Goal: Task Accomplishment & Management: Manage account settings

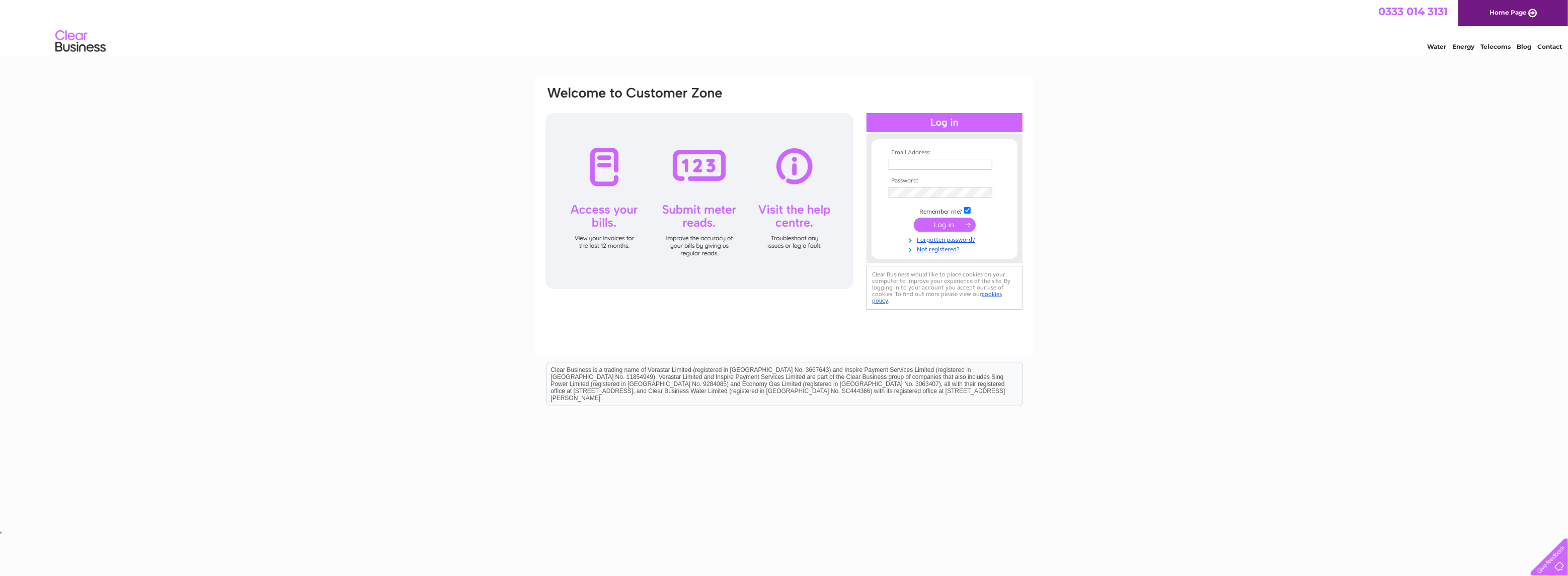
type input "jamie@drydenaqua.com"
click at [942, 227] on input "submit" at bounding box center [945, 224] width 62 height 14
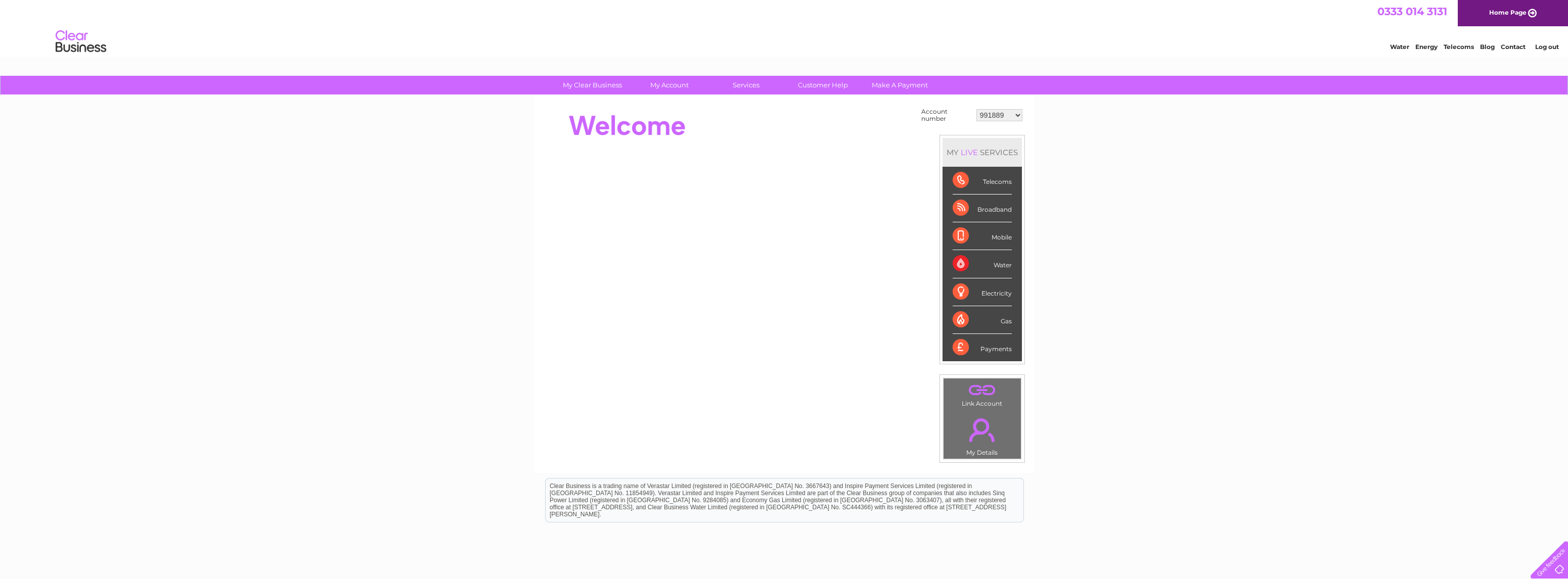
click at [1022, 113] on select "991889 30271834" at bounding box center [999, 116] width 46 height 12
select select "30271834"
click at [977, 109] on select "991889 30271834" at bounding box center [999, 116] width 46 height 12
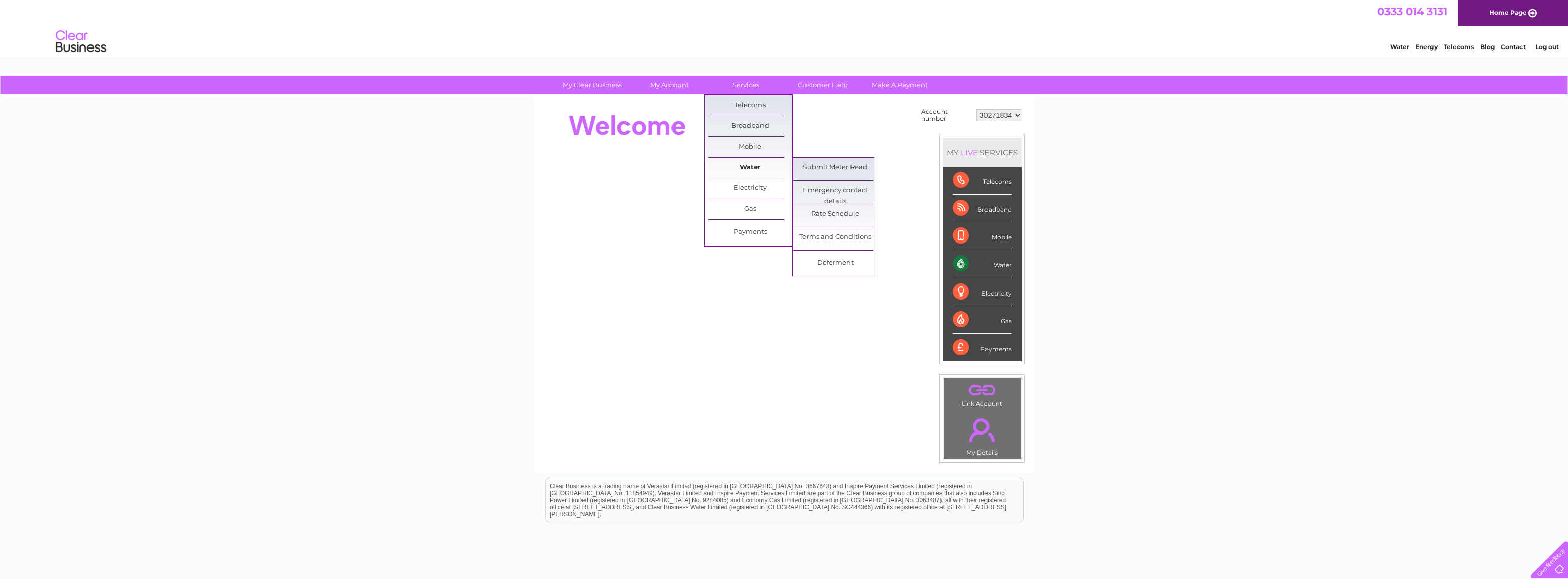
click at [757, 169] on link "Water" at bounding box center [750, 168] width 83 height 20
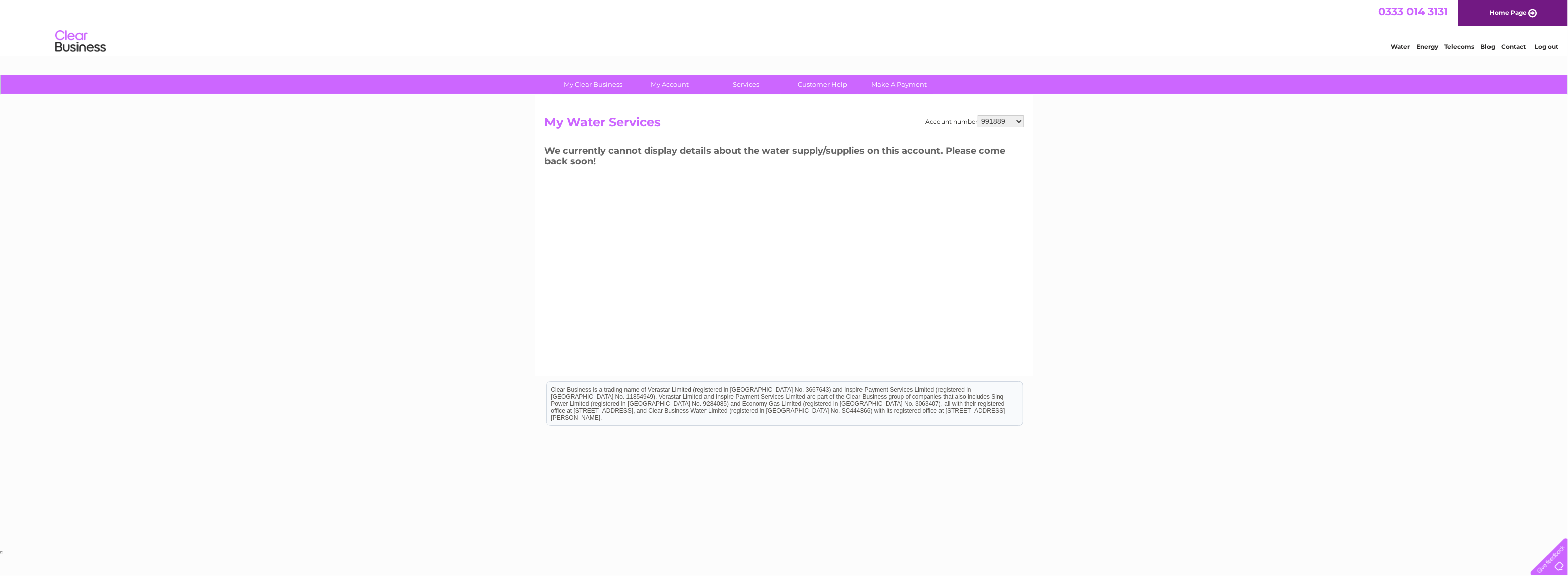
click at [1015, 121] on select "991889 30271834" at bounding box center [1000, 121] width 46 height 12
select select "30271834"
click at [979, 115] on select "991889 30271834" at bounding box center [1000, 121] width 46 height 12
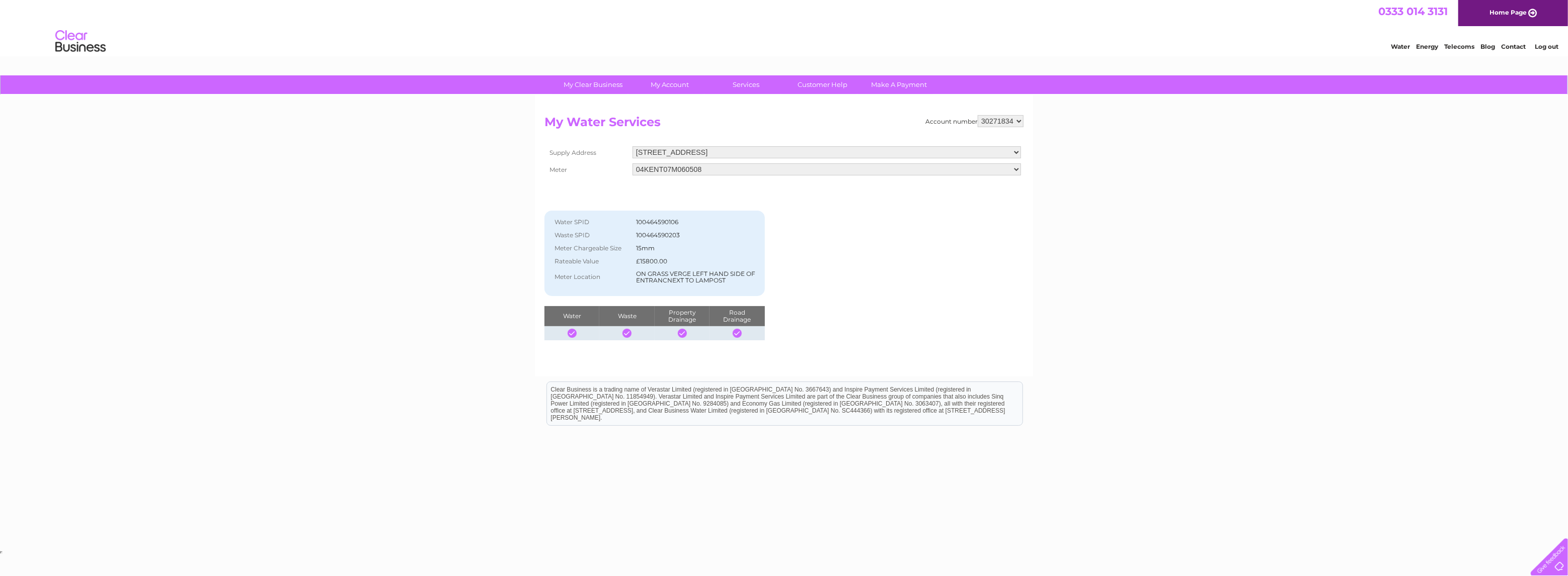
click at [1017, 148] on select "[STREET_ADDRESS]" at bounding box center [827, 153] width 388 height 12
click at [1017, 148] on select "5 Butlerfield Industrial Estate, Bonnyrigg, EH19 3JQ" at bounding box center [827, 153] width 388 height 12
click at [1021, 168] on td "04KENT07M060508 08ELSTER-X17M330030" at bounding box center [827, 170] width 393 height 17
click at [1012, 168] on select "04KENT07M060508 08ELSTER-X17M330030" at bounding box center [827, 170] width 388 height 12
click at [721, 168] on select "04KENT07M060508 08ELSTER-X17M330030" at bounding box center [827, 170] width 388 height 12
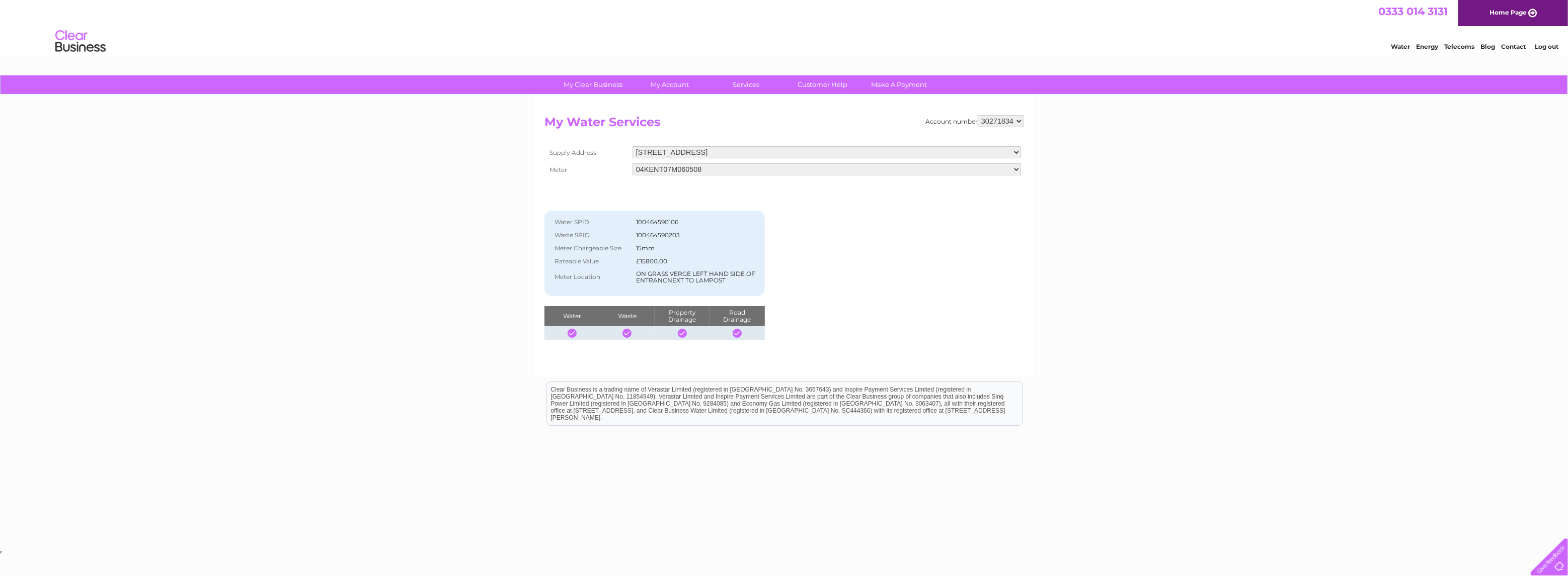
click at [724, 168] on select "04KENT07M060508 08ELSTER-X17M330030" at bounding box center [827, 170] width 388 height 12
click at [632, 164] on select "04KENT07M060508 08ELSTER-X17M330030" at bounding box center [827, 170] width 388 height 12
click at [694, 258] on td "£15800.00" at bounding box center [697, 261] width 127 height 13
click at [635, 257] on td "£15800.00" at bounding box center [697, 261] width 127 height 13
click at [651, 227] on td "100464590106" at bounding box center [697, 222] width 127 height 13
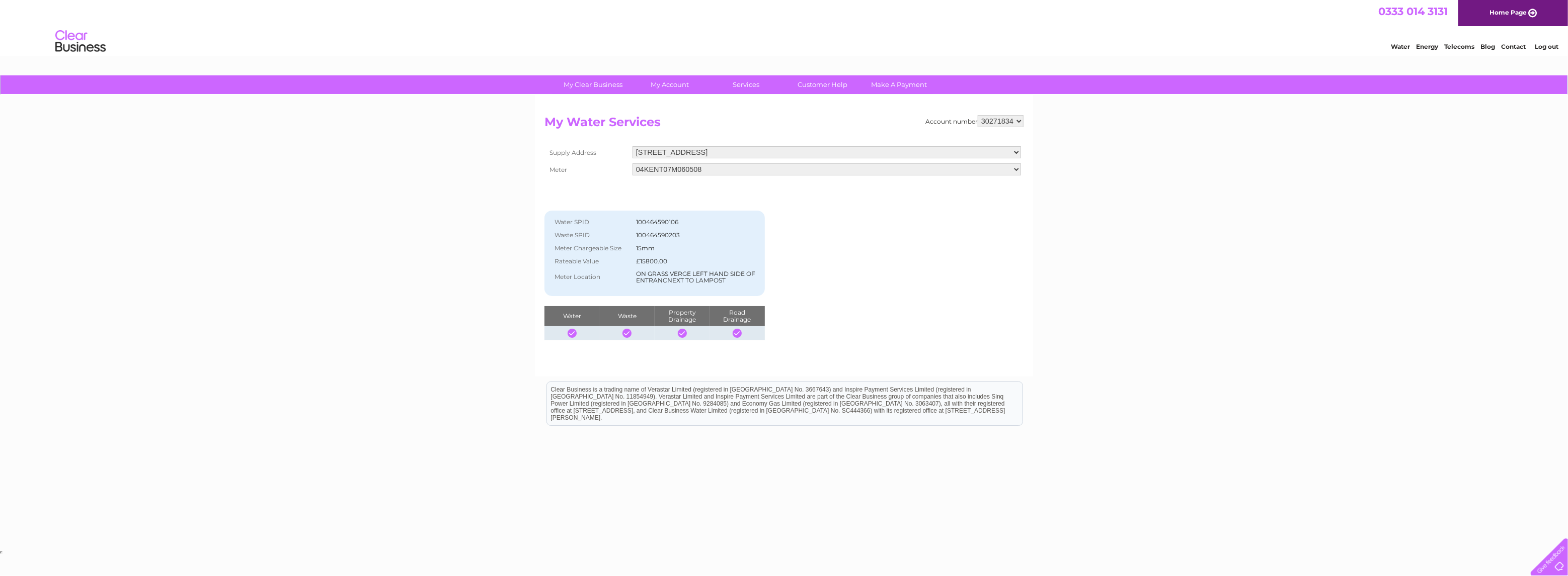
click at [651, 255] on td "£15800.00" at bounding box center [697, 261] width 127 height 13
drag, startPoint x: 653, startPoint y: 228, endPoint x: 671, endPoint y: 266, distance: 42.0
click at [653, 232] on td "100464590203" at bounding box center [697, 235] width 127 height 13
drag, startPoint x: 671, startPoint y: 266, endPoint x: 669, endPoint y: 213, distance: 53.0
click at [670, 251] on tbody "Water SPID 100464590106 Waste SPID 100464590203 Meter Chargeable Size 15mm Rate…" at bounding box center [655, 251] width 211 height 71
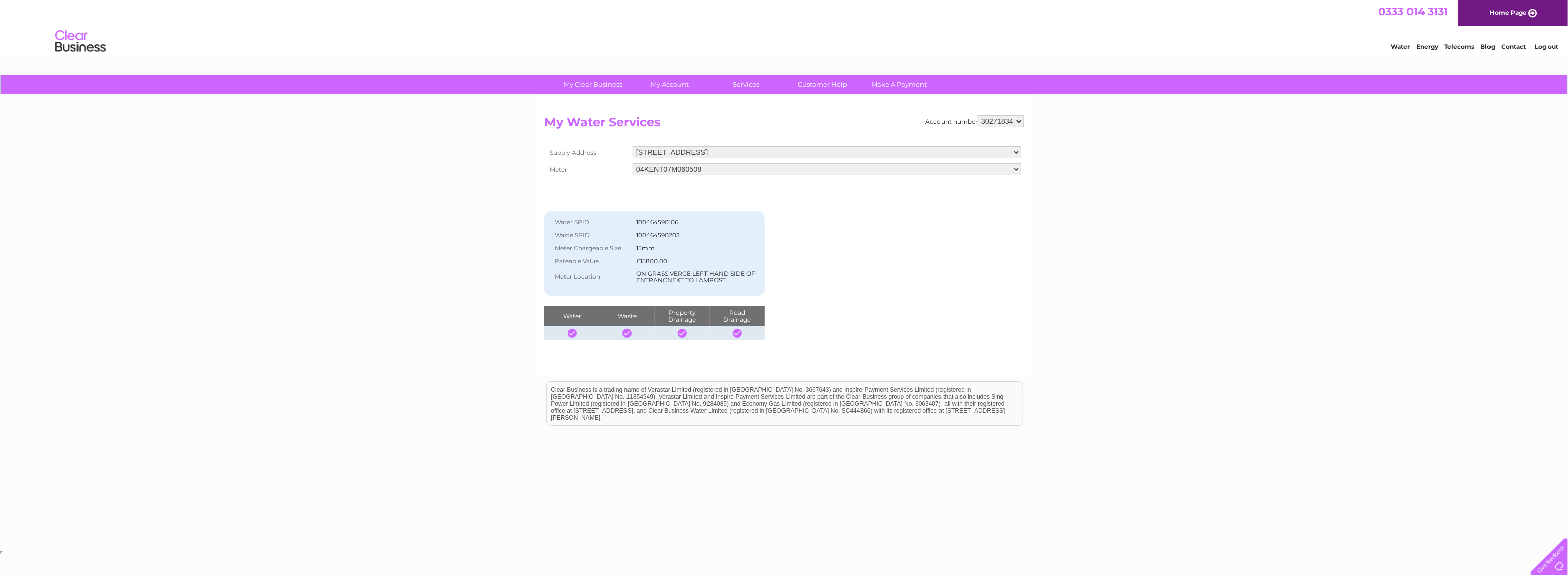
click at [676, 167] on select "04KENT07M060508 08ELSTER-X17M330030" at bounding box center [827, 170] width 388 height 12
select select "416283"
click at [632, 164] on select "04KENT07M060508 08ELSTER-X17M330030" at bounding box center [827, 170] width 388 height 12
click at [734, 168] on select "04KENT07M060508 08ELSTER-X17M330030" at bounding box center [827, 170] width 388 height 12
select select "320756"
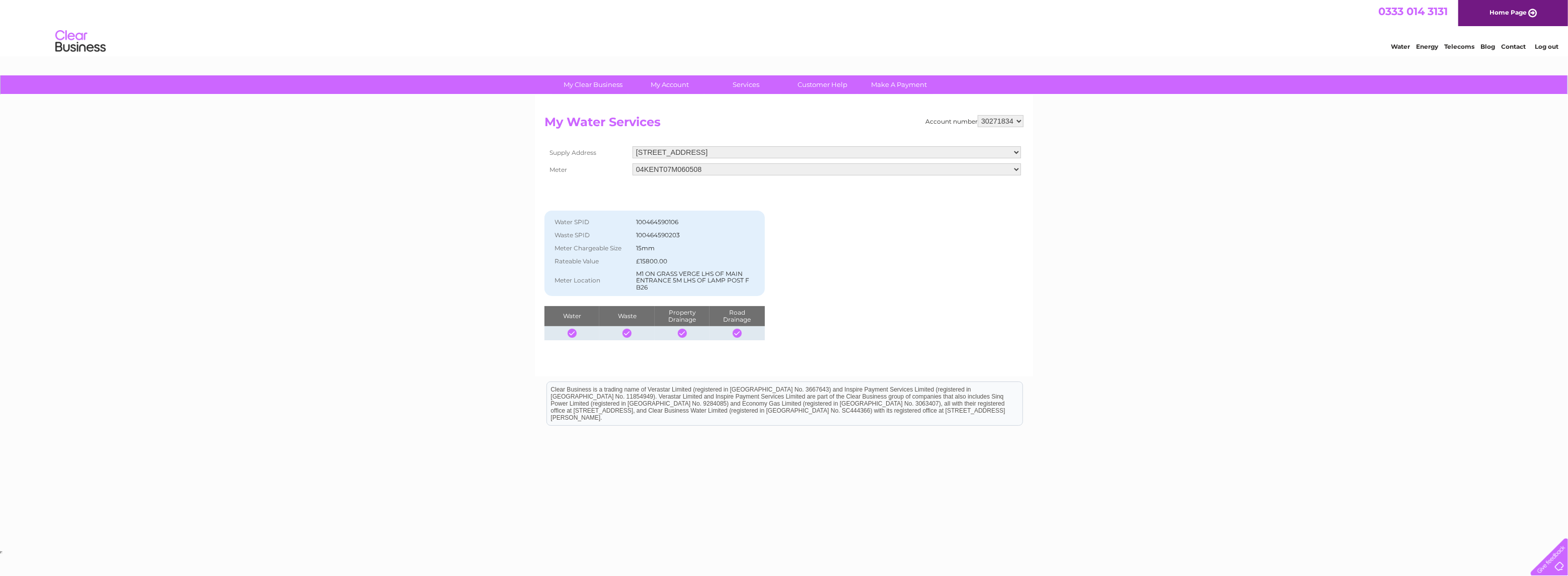
click at [632, 164] on select "04KENT07M060508 08ELSTER-X17M330030" at bounding box center [827, 170] width 388 height 12
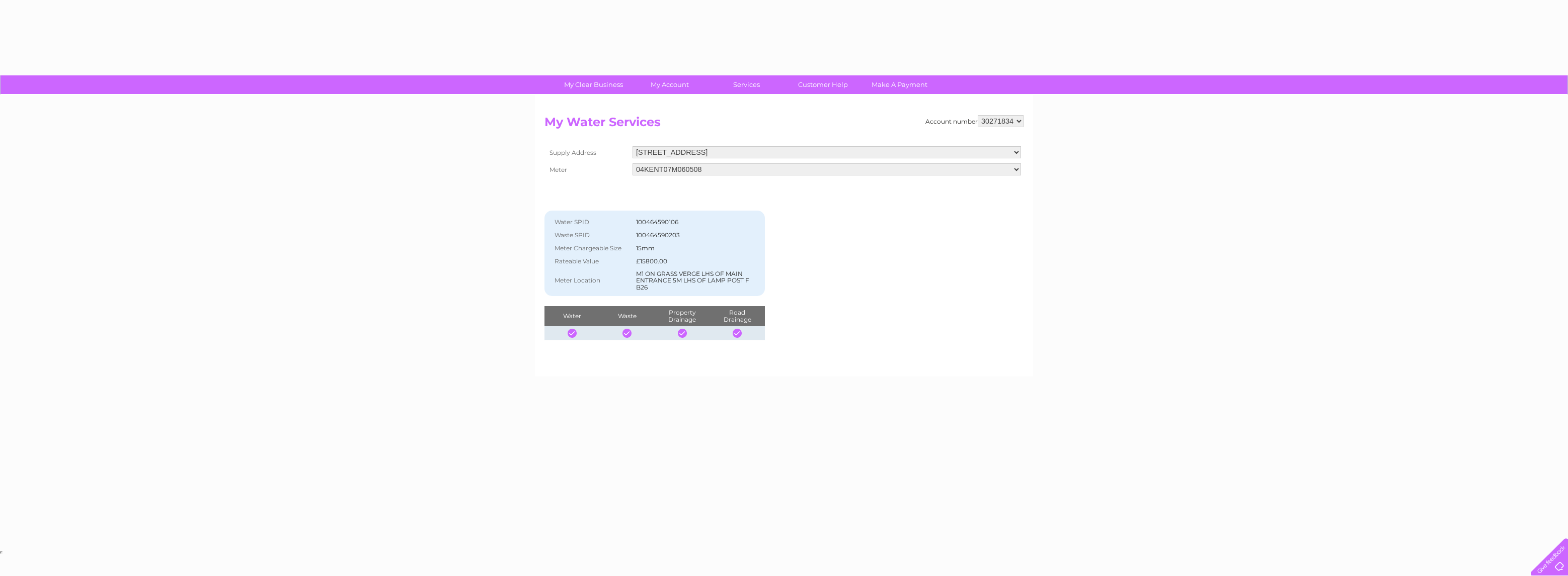
select select "320756"
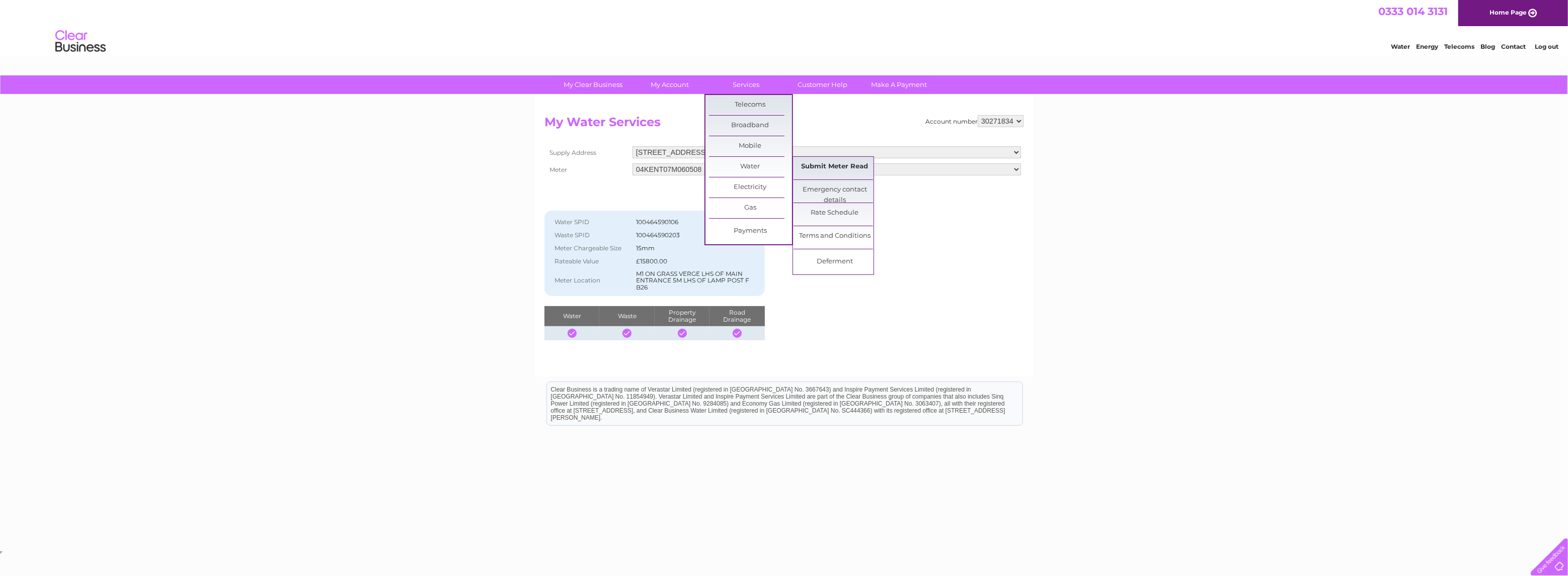
click at [827, 167] on link "Submit Meter Read" at bounding box center [835, 167] width 83 height 20
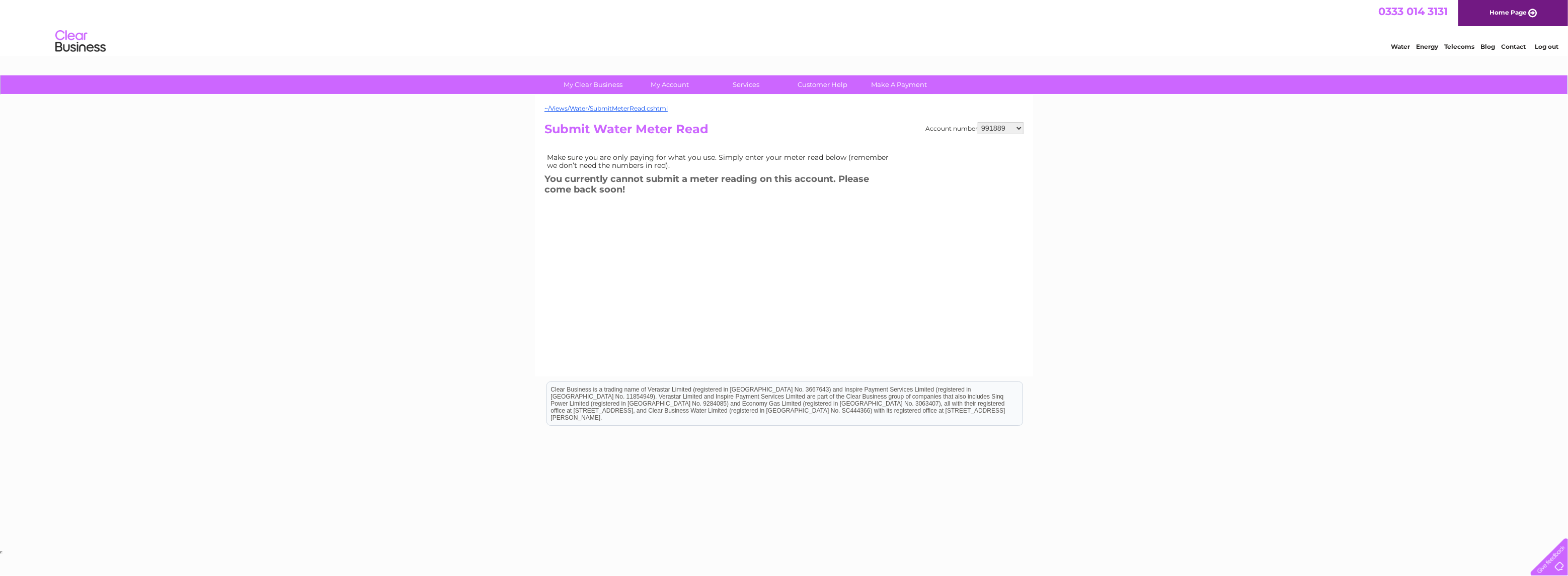
click at [1009, 127] on select "991889 30271834" at bounding box center [1000, 128] width 46 height 12
select select "30271834"
click at [979, 122] on select "991889 30271834" at bounding box center [1000, 128] width 46 height 12
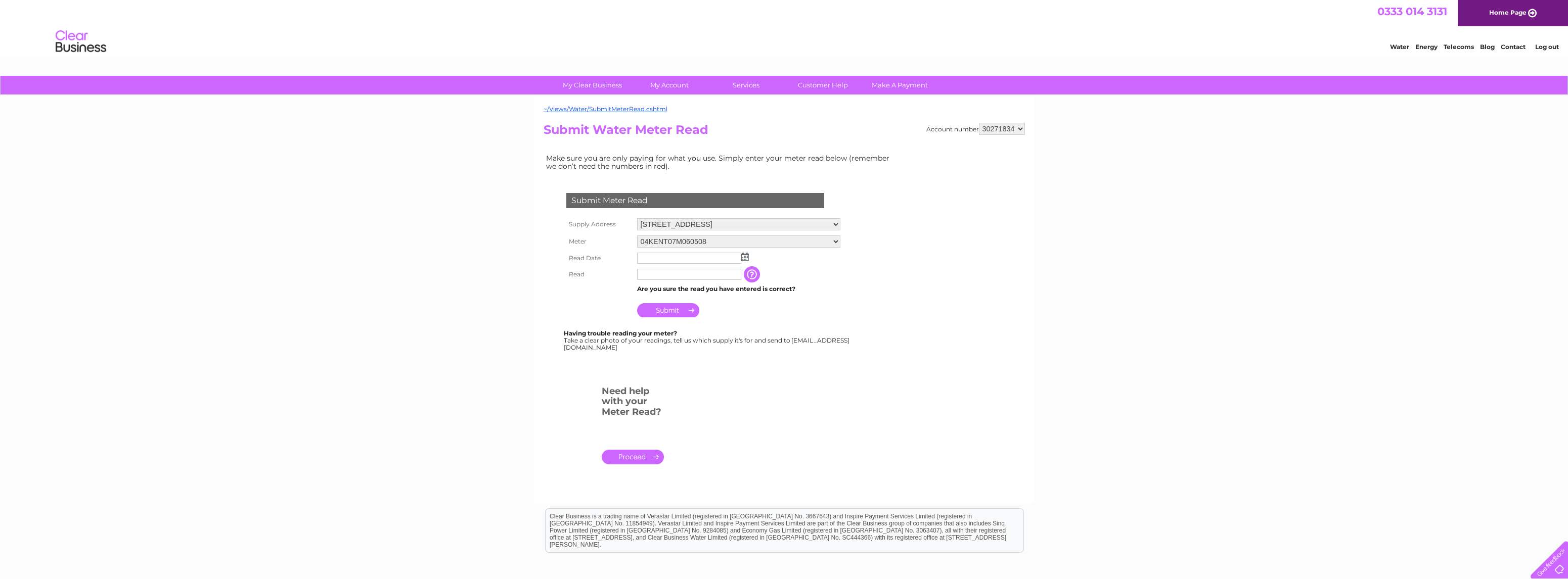
click at [826, 240] on select "04KENT07M060508 08ELSTER-X17M330030" at bounding box center [739, 242] width 203 height 12
select select "416283"
click at [637, 235] on select "04KENT07M060508 08ELSTER-X17M330030" at bounding box center [739, 242] width 203 height 13
click at [687, 259] on input "text" at bounding box center [690, 259] width 105 height 12
click at [744, 258] on img at bounding box center [746, 257] width 7 height 8
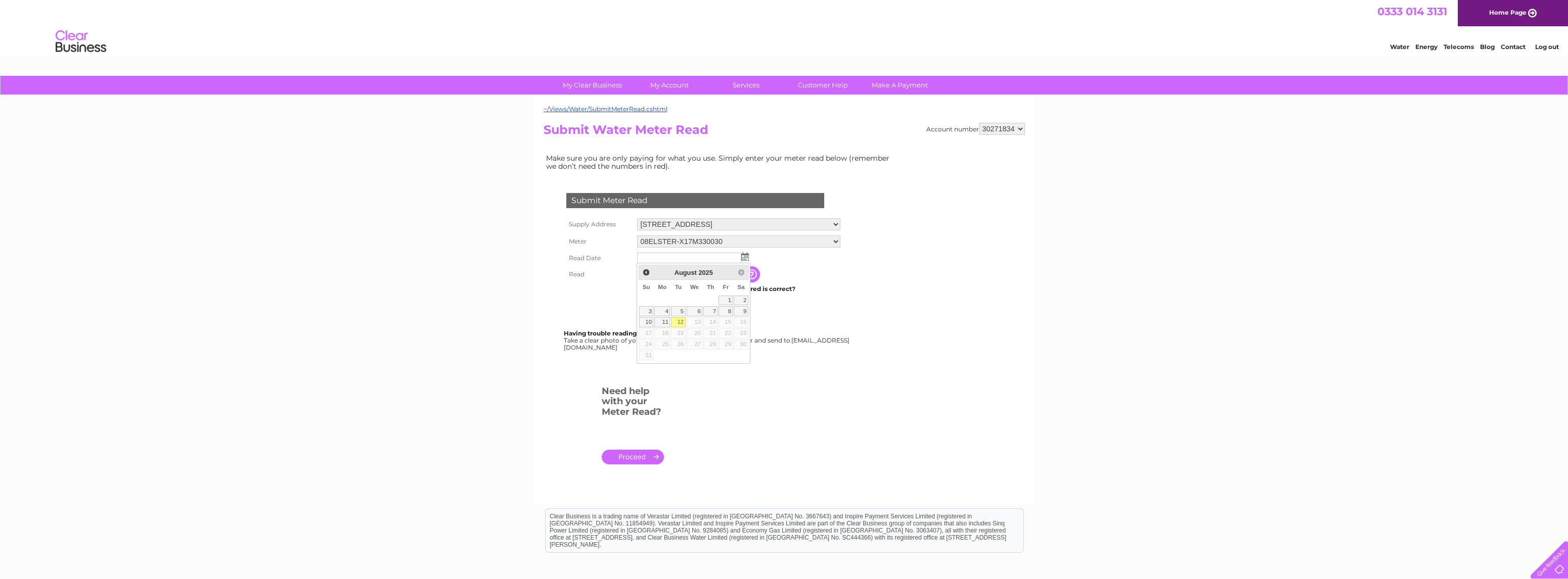
click at [681, 322] on link "12" at bounding box center [678, 322] width 14 height 10
type input "2025/08/12"
click at [685, 271] on input "text" at bounding box center [689, 275] width 104 height 11
type input "1968"
click at [670, 310] on input "Submit" at bounding box center [668, 310] width 62 height 14
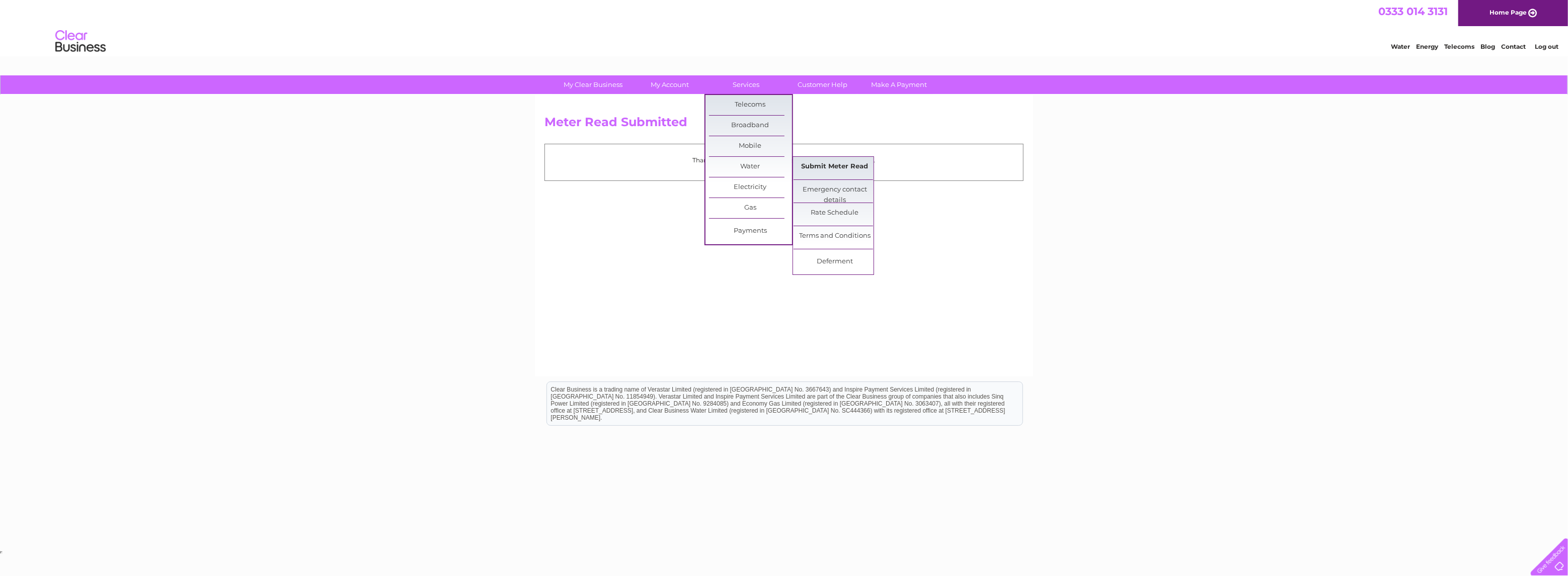
click at [816, 162] on link "Submit Meter Read" at bounding box center [835, 167] width 83 height 20
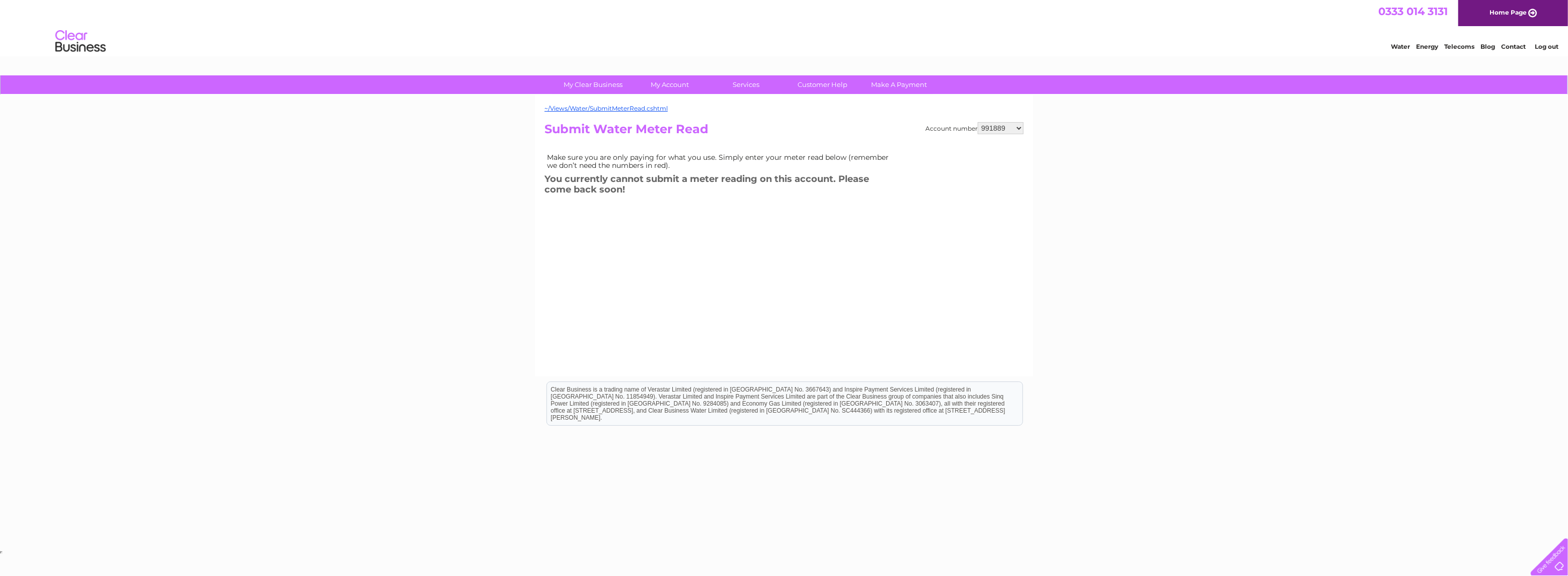
click at [995, 129] on select "991889 30271834" at bounding box center [1000, 128] width 46 height 12
select select "30271834"
click at [979, 122] on select "991889 30271834" at bounding box center [1000, 128] width 46 height 12
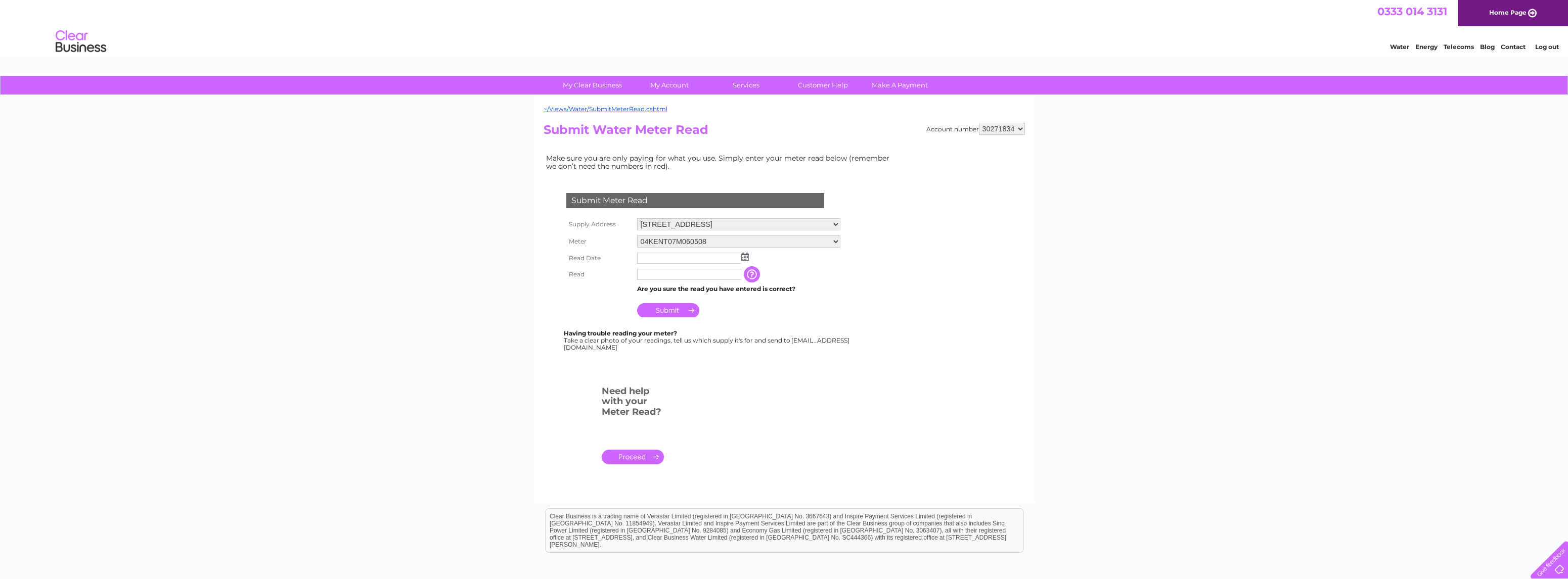
click at [738, 242] on select "04KENT07M060508 08ELSTER-X17M330030" at bounding box center [739, 242] width 203 height 12
click at [637, 235] on select "04KENT07M060508 08ELSTER-X17M330030" at bounding box center [739, 242] width 203 height 13
click at [742, 258] on img at bounding box center [745, 257] width 7 height 8
click at [679, 322] on link "12" at bounding box center [678, 322] width 14 height 10
type input "2025/08/12"
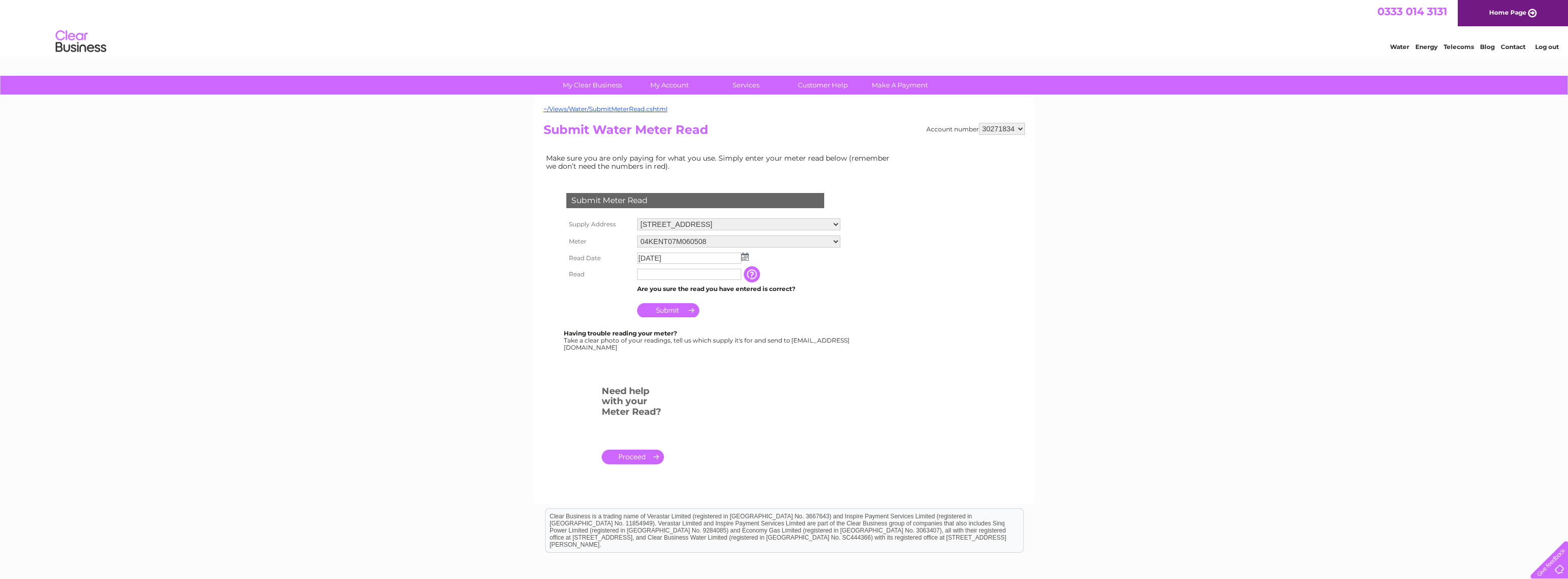
click at [687, 275] on input "text" at bounding box center [689, 275] width 104 height 11
type input "14442"
click at [670, 312] on input "Submit" at bounding box center [668, 311] width 62 height 14
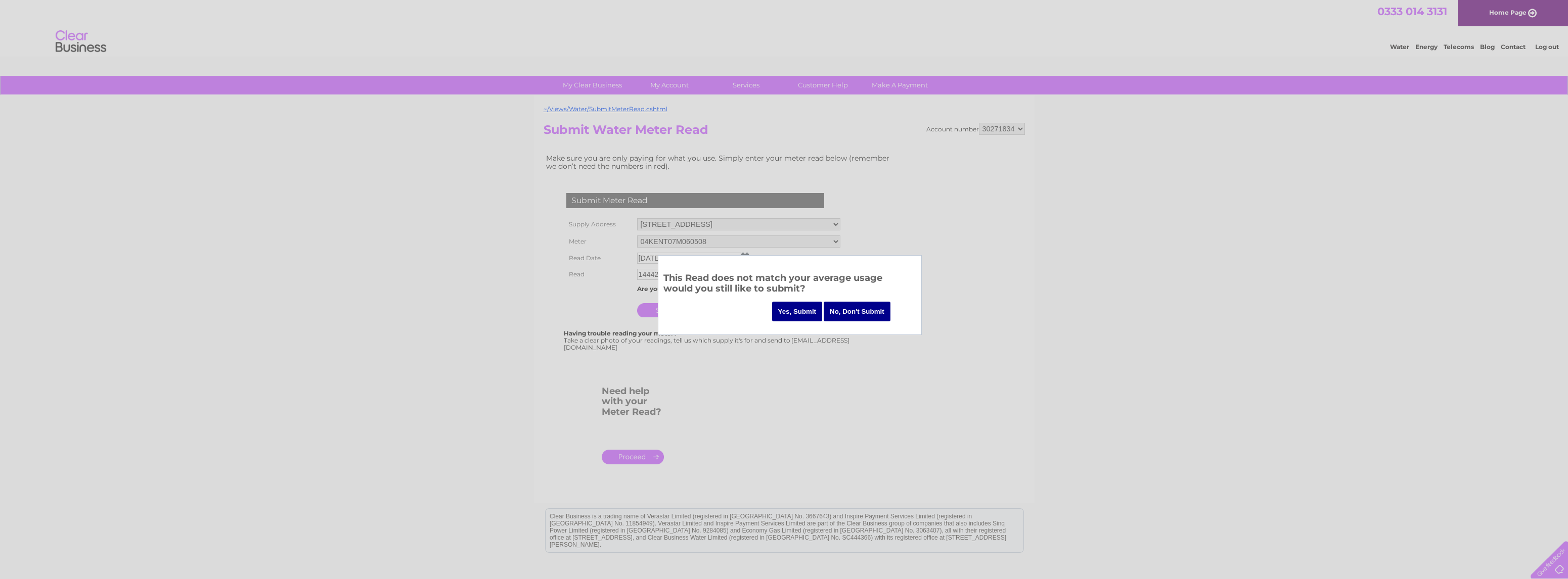
click at [801, 309] on input "Yes, Submit" at bounding box center [797, 312] width 51 height 20
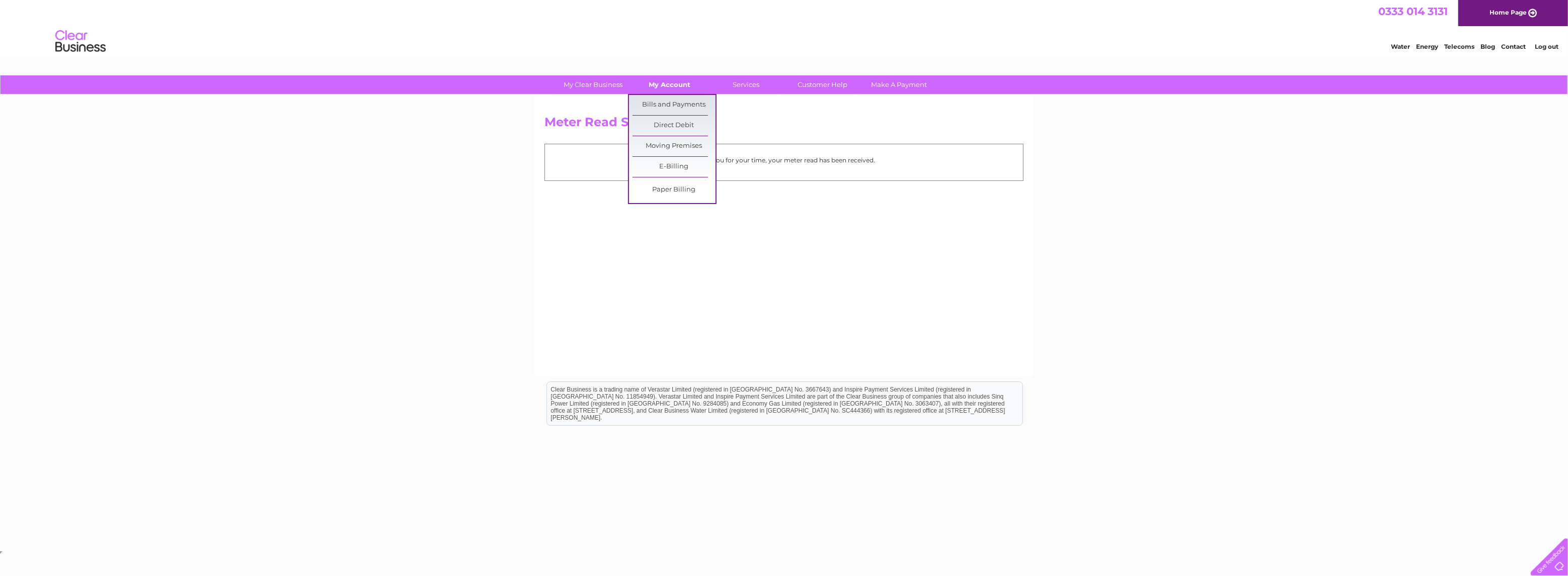
click at [673, 83] on link "My Account" at bounding box center [670, 85] width 83 height 19
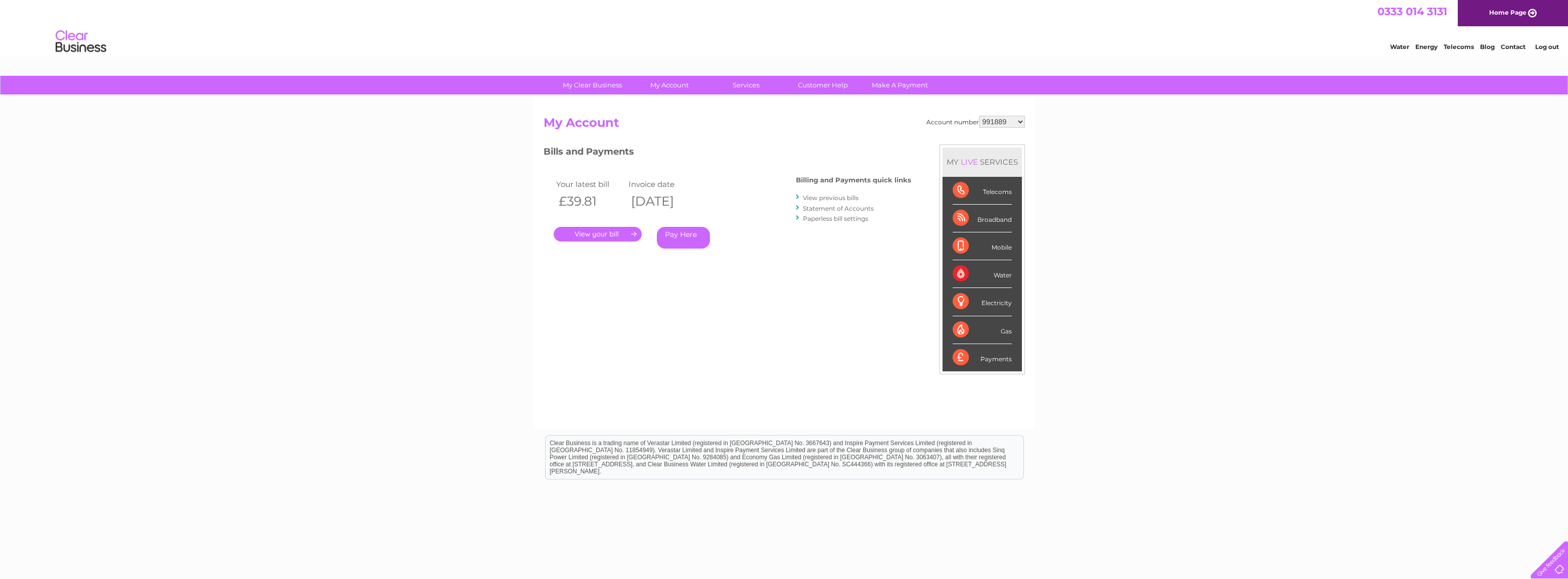
click at [1007, 124] on select "991889 30271834" at bounding box center [1001, 122] width 46 height 12
select select "30271834"
click at [979, 116] on select "991889 30271834" at bounding box center [1001, 122] width 46 height 12
click at [659, 168] on link "E-Billing" at bounding box center [673, 168] width 83 height 20
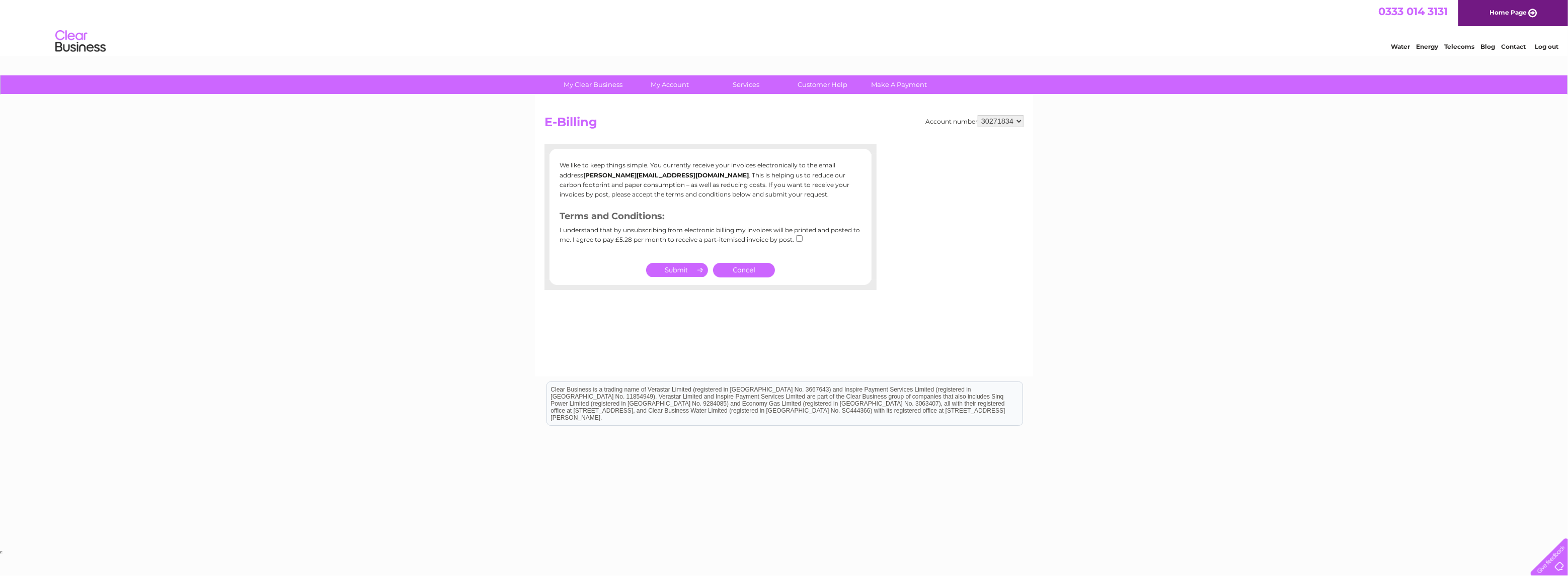
click at [762, 268] on link "Cancel" at bounding box center [744, 270] width 62 height 15
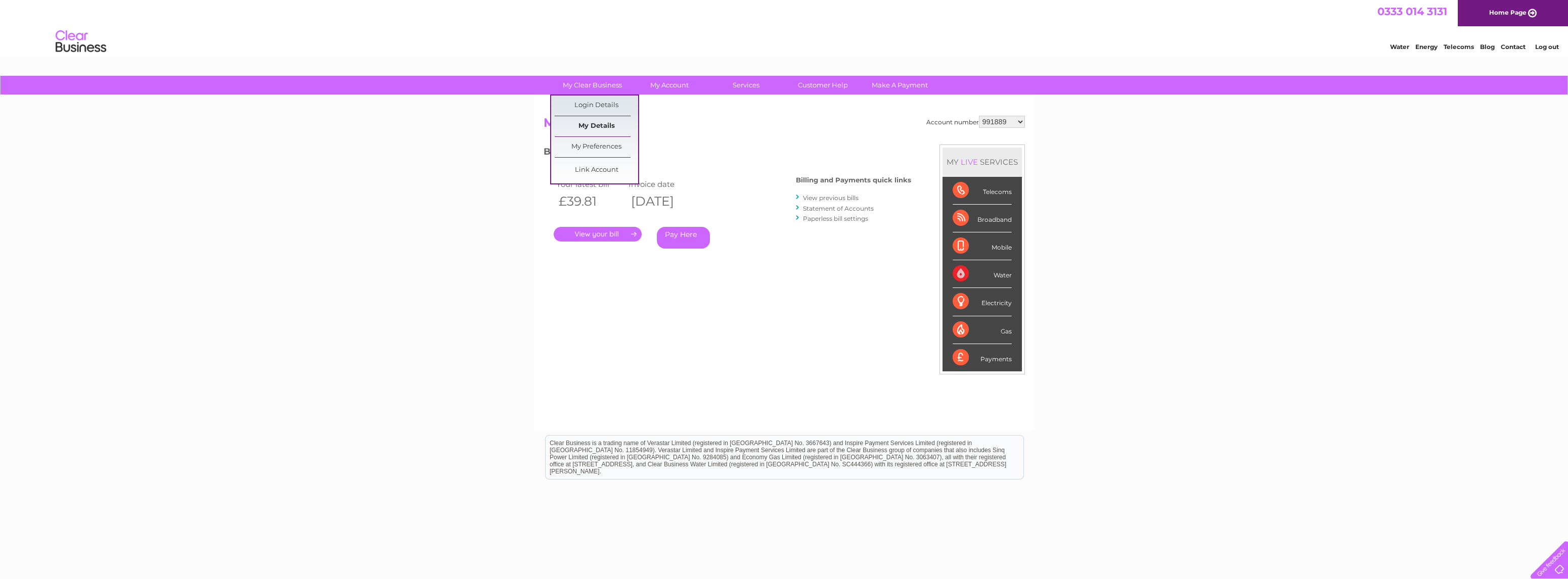
click at [602, 120] on link "My Details" at bounding box center [596, 126] width 83 height 20
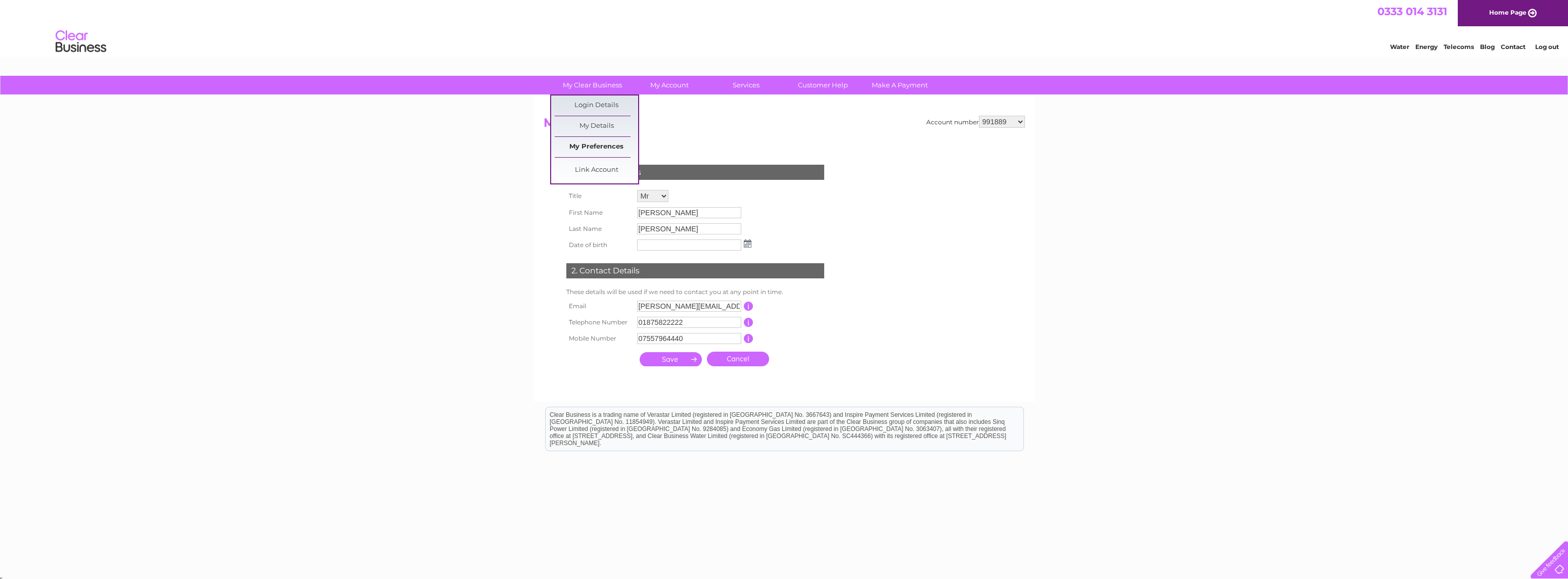
click at [602, 147] on link "My Preferences" at bounding box center [596, 147] width 83 height 20
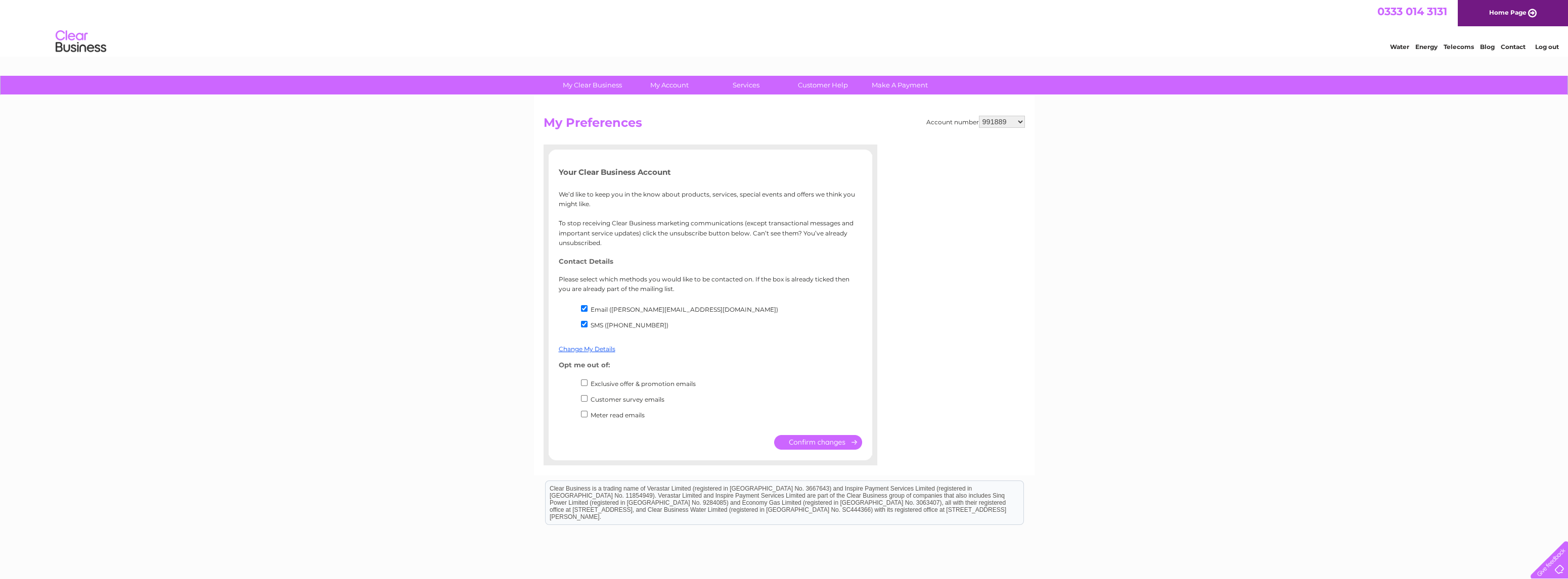
click at [586, 325] on input "SMS ([PHONE_NUMBER])" at bounding box center [584, 324] width 7 height 7
checkbox input "false"
click at [582, 351] on link "Change My Details" at bounding box center [587, 349] width 57 height 7
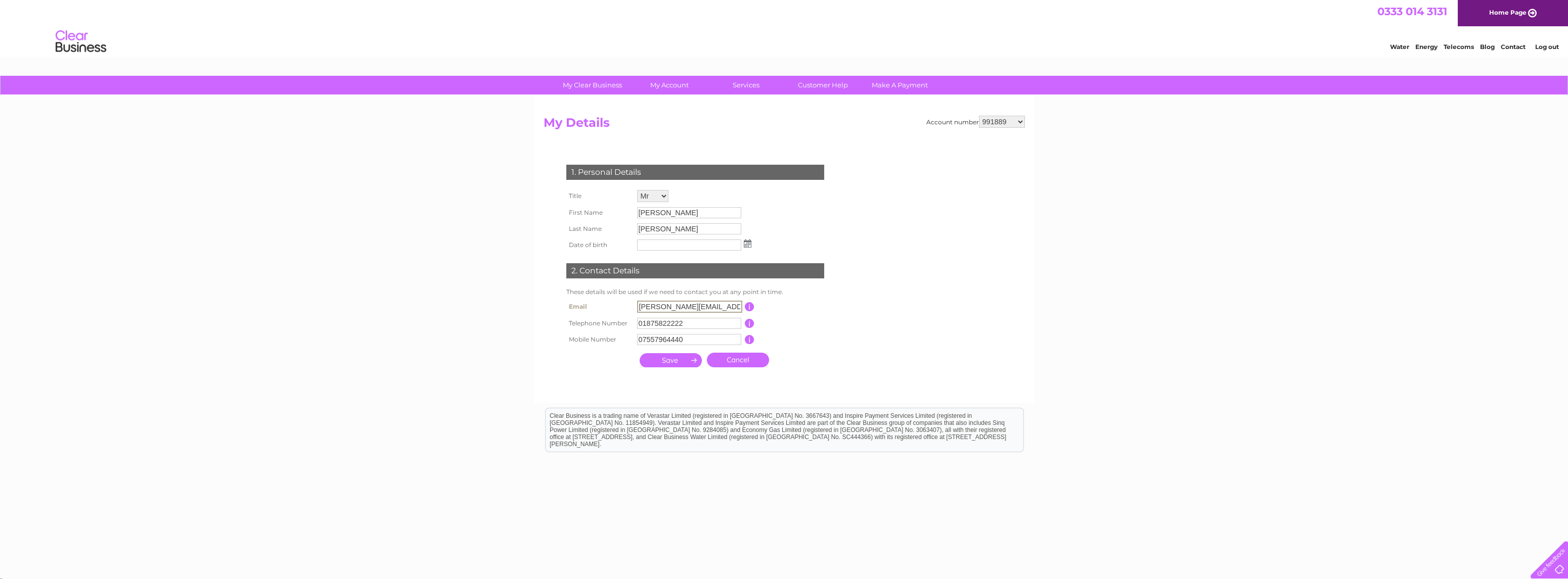
click at [656, 306] on input "jamie@drydenaqua.com" at bounding box center [690, 307] width 105 height 12
type input "accounting@drydenaqua.com"
click at [675, 363] on input "submit" at bounding box center [671, 360] width 62 height 14
click at [683, 358] on input "submit" at bounding box center [671, 360] width 62 height 14
click at [747, 242] on img at bounding box center [749, 244] width 7 height 8
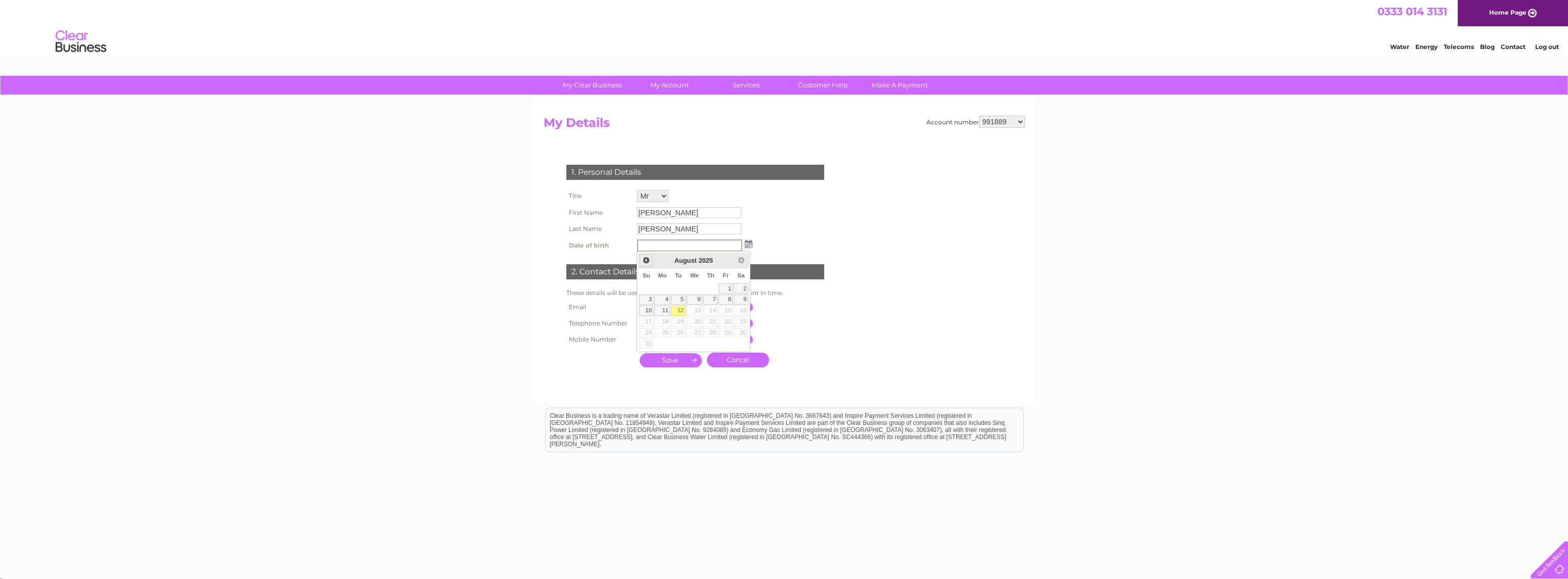
click at [650, 260] on link "Prev" at bounding box center [646, 260] width 13 height 13
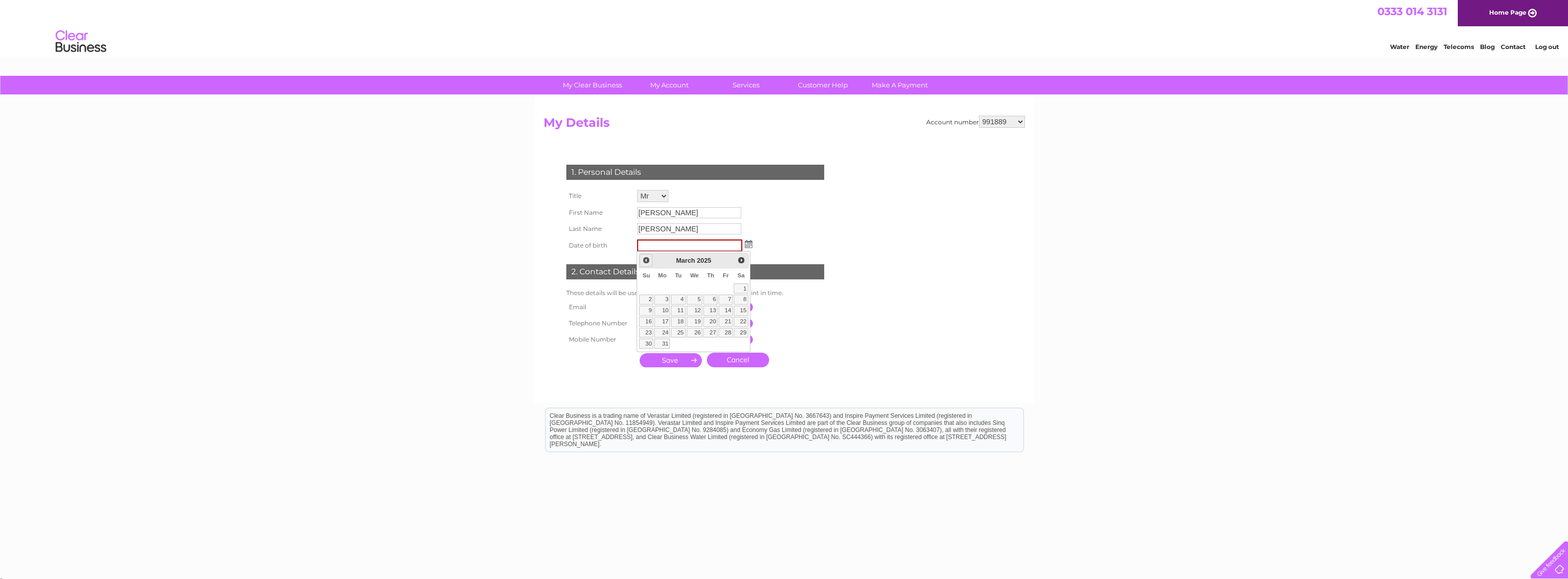
click at [650, 260] on link "Prev" at bounding box center [646, 260] width 13 height 13
click at [689, 264] on span "December" at bounding box center [685, 260] width 31 height 7
click at [693, 256] on div "December 2024" at bounding box center [693, 260] width 80 height 12
click at [739, 259] on span "Next" at bounding box center [741, 260] width 8 height 8
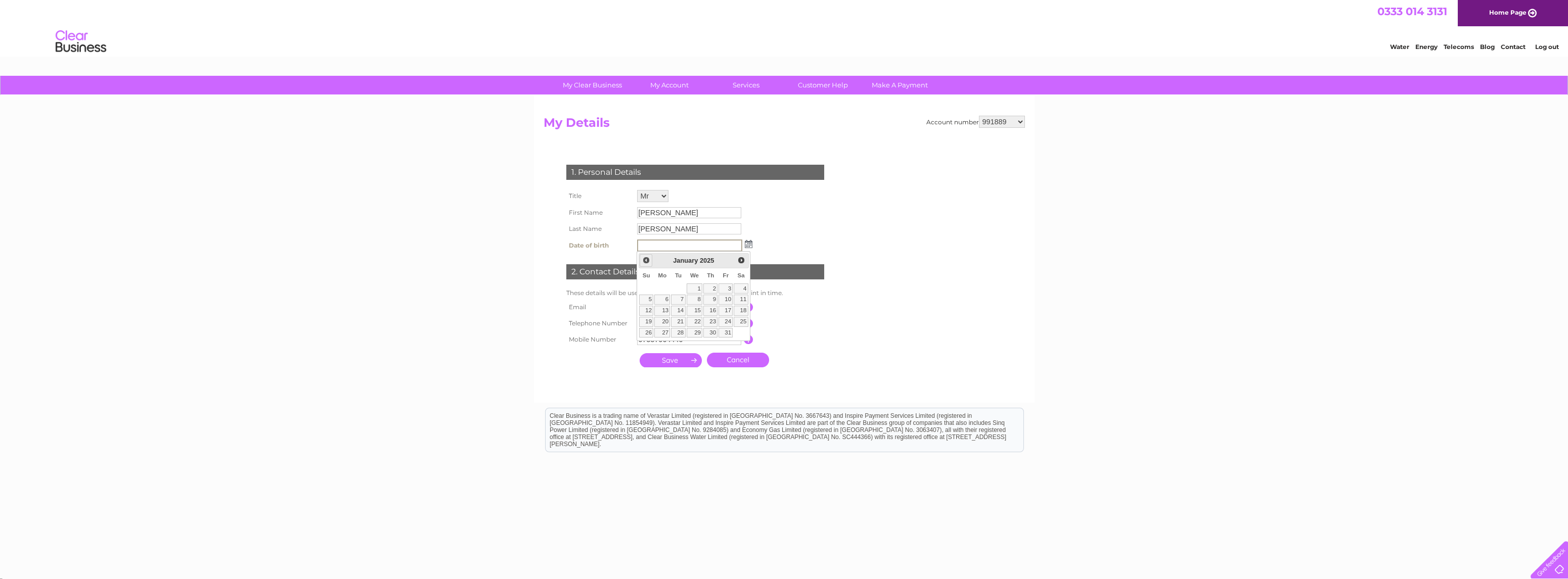
click at [646, 262] on span "Prev" at bounding box center [646, 260] width 8 height 8
click at [646, 261] on span "Prev" at bounding box center [646, 260] width 8 height 8
click at [646, 260] on span "Prev" at bounding box center [646, 260] width 8 height 8
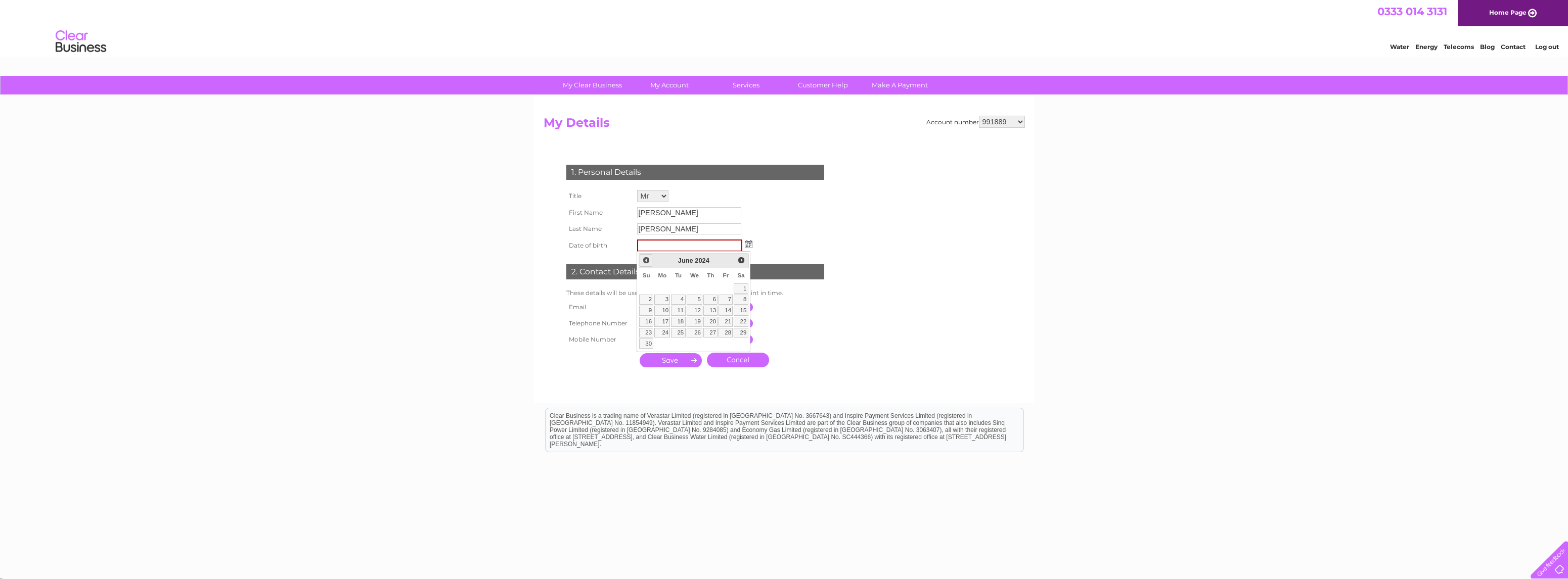
click at [646, 260] on span "Prev" at bounding box center [646, 260] width 8 height 8
click at [642, 243] on input "text" at bounding box center [690, 246] width 105 height 12
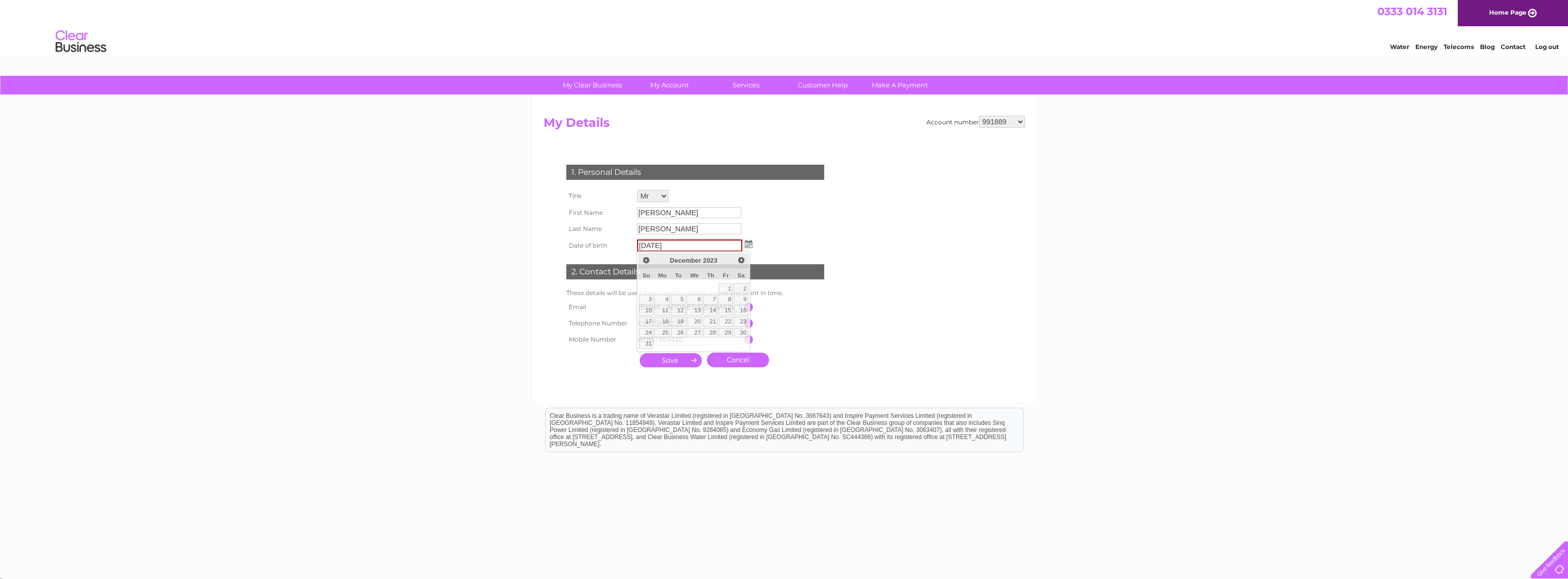
click at [808, 241] on div "1. Personal Details Title Mr Mrs Ms Miss Dr Rev Prof Other First Name Jamie Las…" at bounding box center [697, 264] width 308 height 218
click at [651, 245] on input "5/2/79" at bounding box center [690, 246] width 105 height 12
click at [668, 360] on input "submit" at bounding box center [671, 360] width 62 height 14
click at [687, 243] on input "5/2/1979" at bounding box center [690, 246] width 105 height 12
click at [671, 355] on input "submit" at bounding box center [671, 360] width 62 height 14
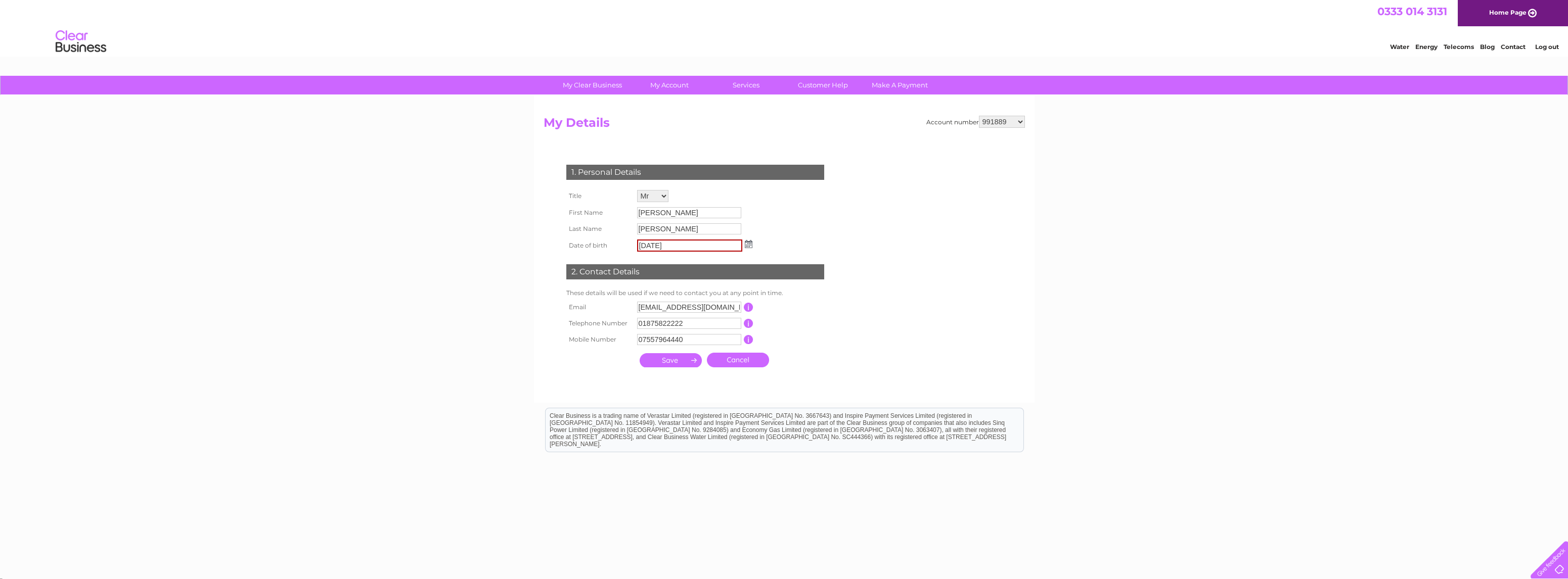
click at [678, 360] on input "submit" at bounding box center [671, 360] width 62 height 14
click at [640, 244] on input "5/2/1979" at bounding box center [690, 246] width 105 height 12
type input "05/02/1979"
click at [676, 358] on input "submit" at bounding box center [671, 360] width 62 height 14
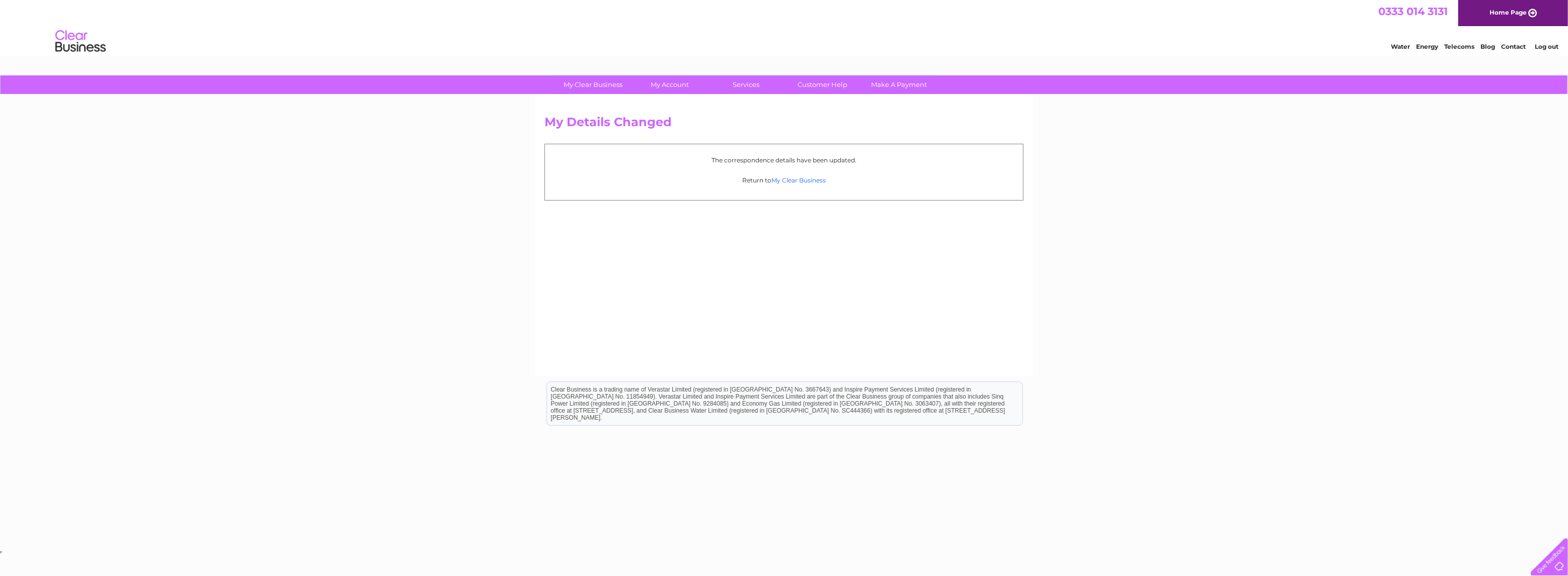
click at [809, 181] on link "My Clear Business" at bounding box center [798, 180] width 54 height 7
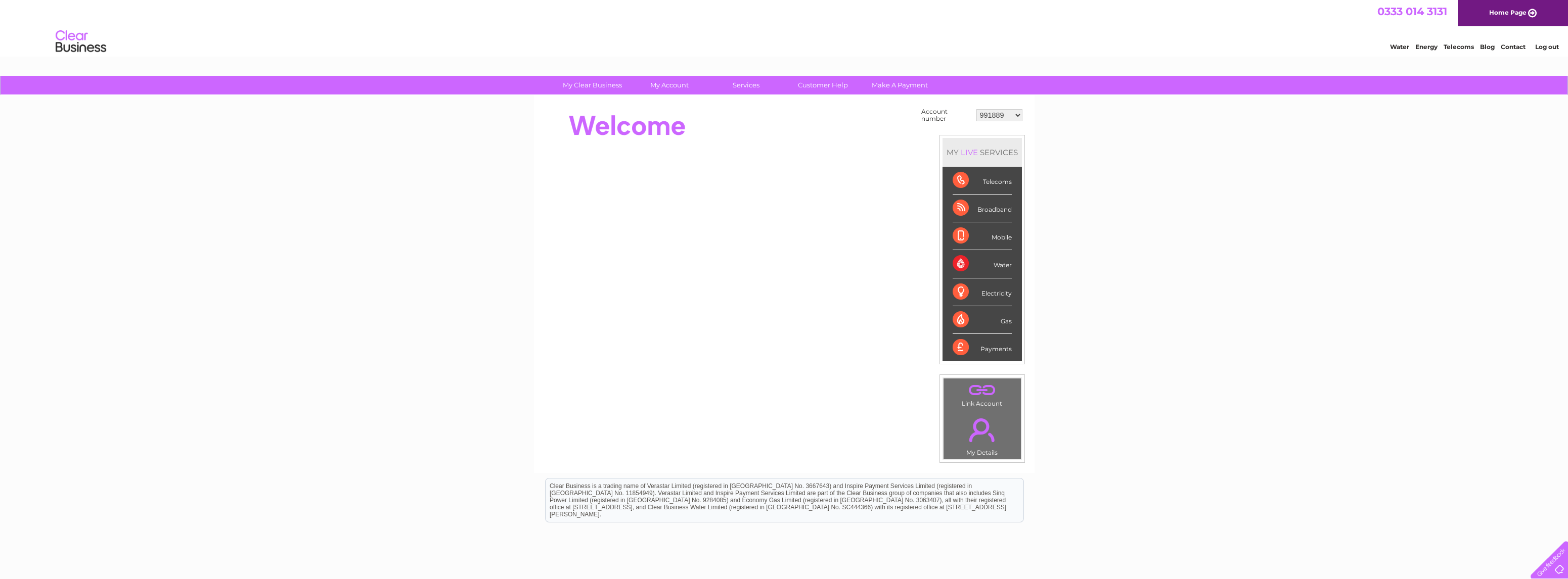
click at [1545, 48] on link "Log out" at bounding box center [1546, 46] width 24 height 7
